Goal: Find specific page/section: Find specific page/section

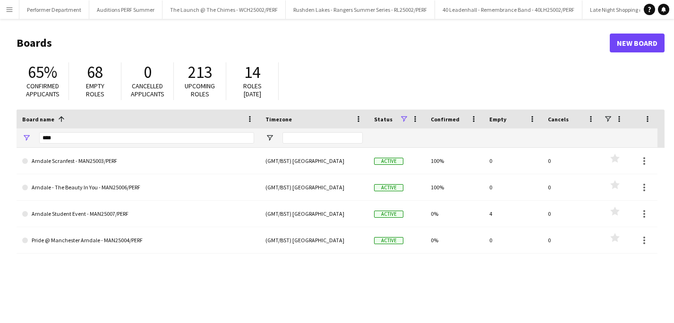
scroll to position [0, 2978]
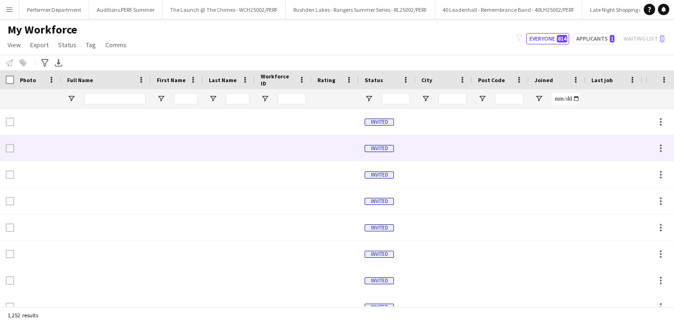
type input "****"
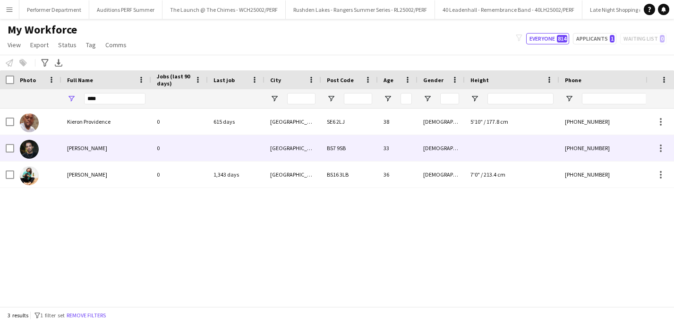
click at [97, 149] on span "[PERSON_NAME]" at bounding box center [87, 147] width 40 height 7
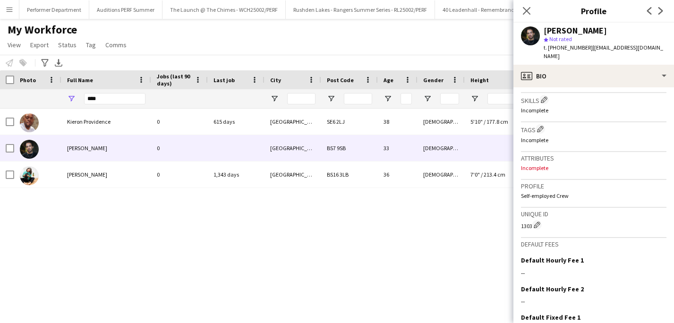
scroll to position [385, 0]
